Goal: Browse casually

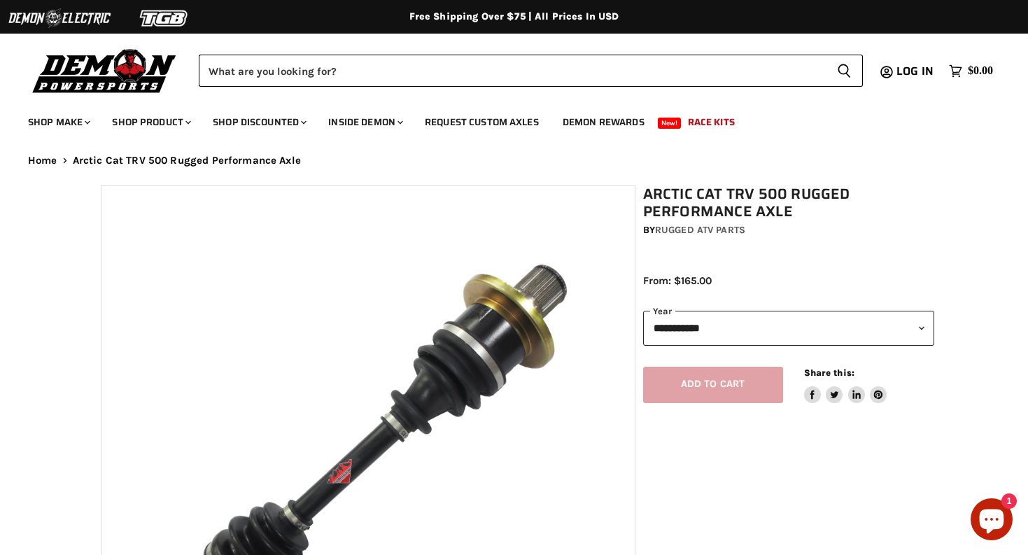
select select "******"
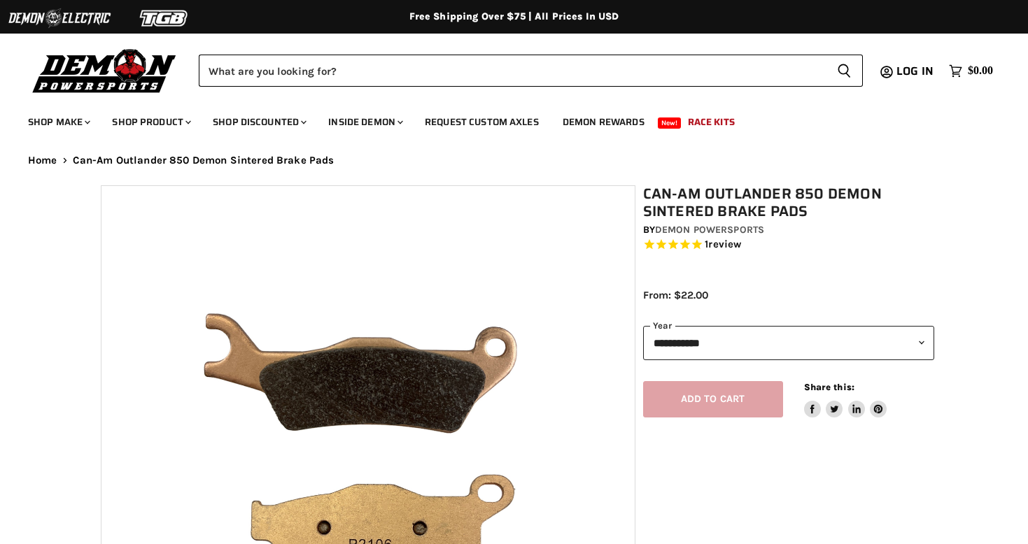
select select "******"
